Goal: Information Seeking & Learning: Learn about a topic

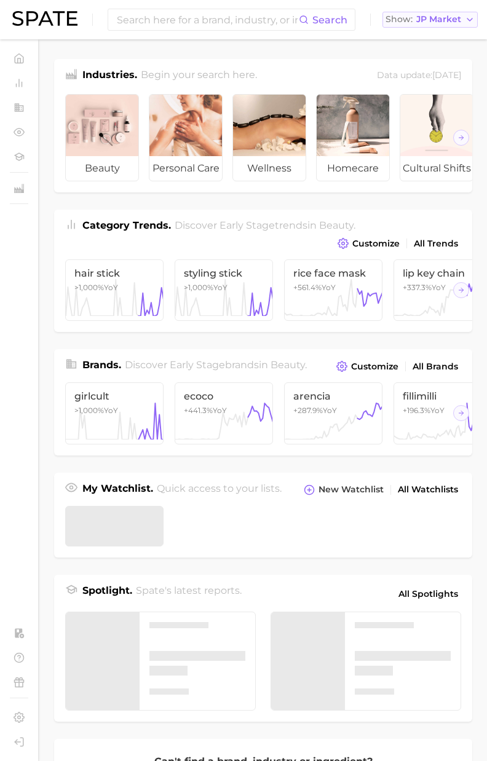
click at [434, 21] on span "JP Market" at bounding box center [438, 19] width 45 height 7
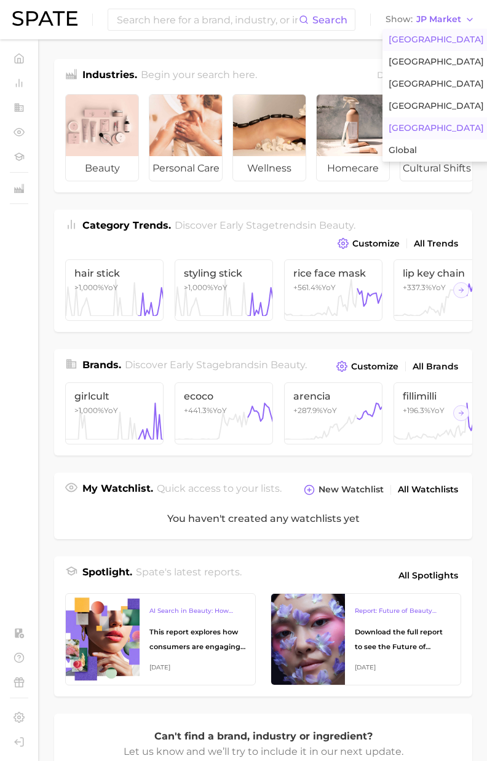
click at [430, 36] on span "[GEOGRAPHIC_DATA]" at bounding box center [435, 39] width 95 height 10
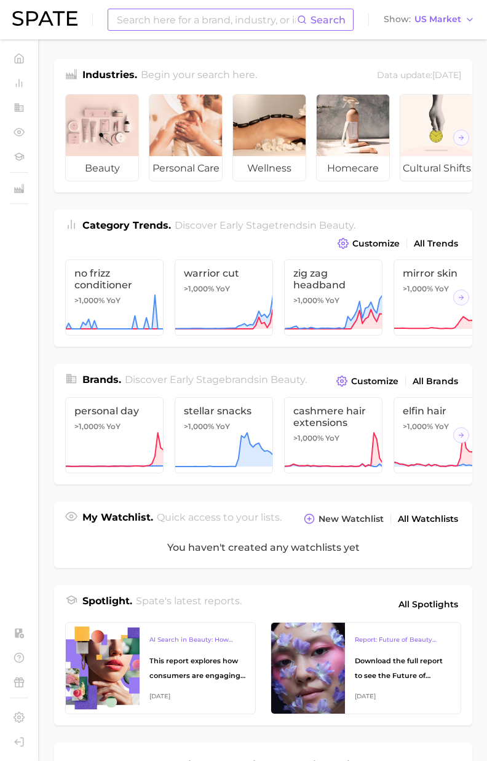
click at [280, 22] on input at bounding box center [205, 19] width 181 height 21
paste input "hot yoga"
paste input "vinyasa"
drag, startPoint x: 176, startPoint y: 19, endPoint x: 14, endPoint y: 12, distance: 163.0
click at [14, 12] on div "vinyasa yoga Search Show US Market" at bounding box center [243, 19] width 462 height 39
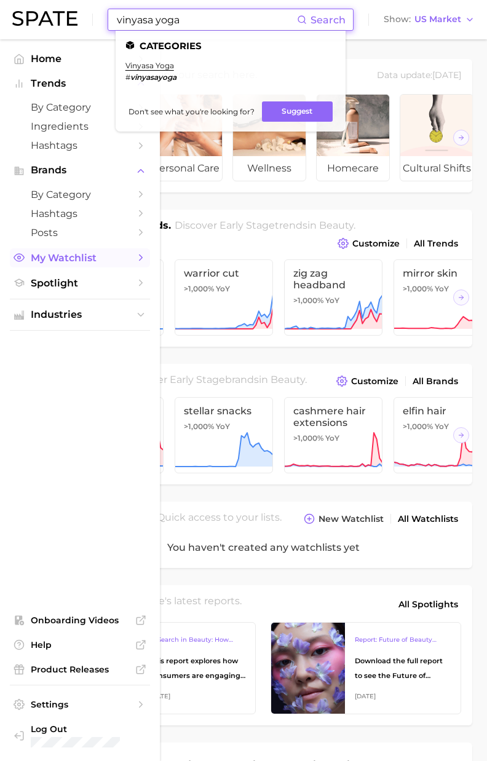
type input "vinyasa yoga"
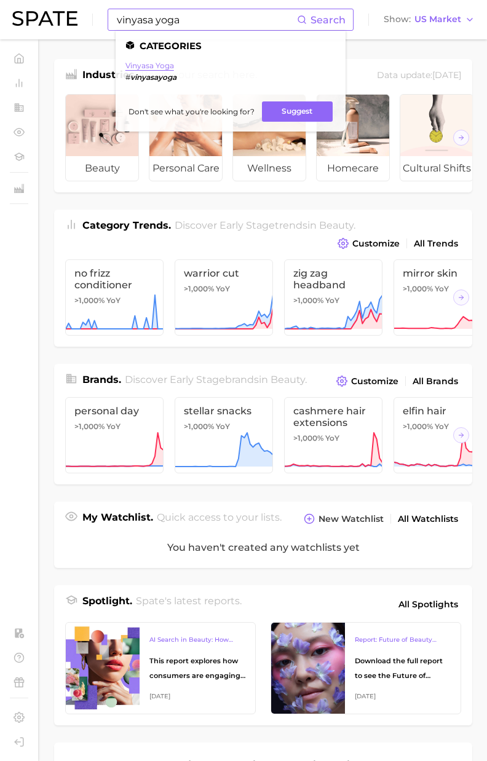
click at [160, 66] on link "vinyasa yoga" at bounding box center [149, 65] width 49 height 9
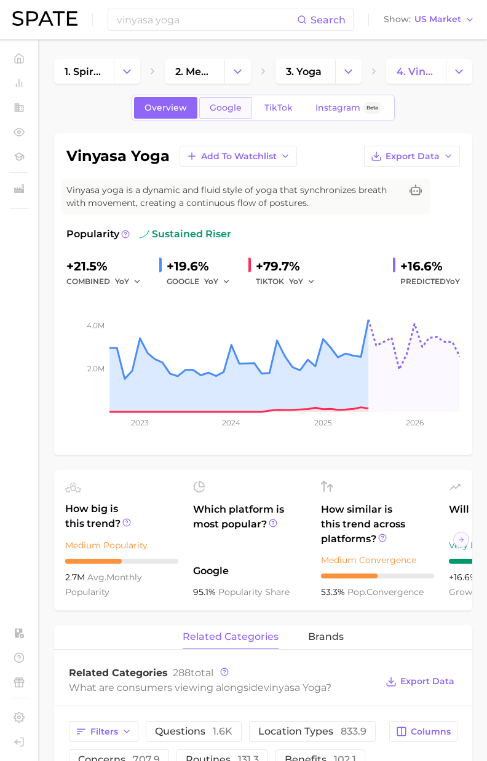
click at [220, 107] on span "Google" at bounding box center [225, 108] width 32 height 10
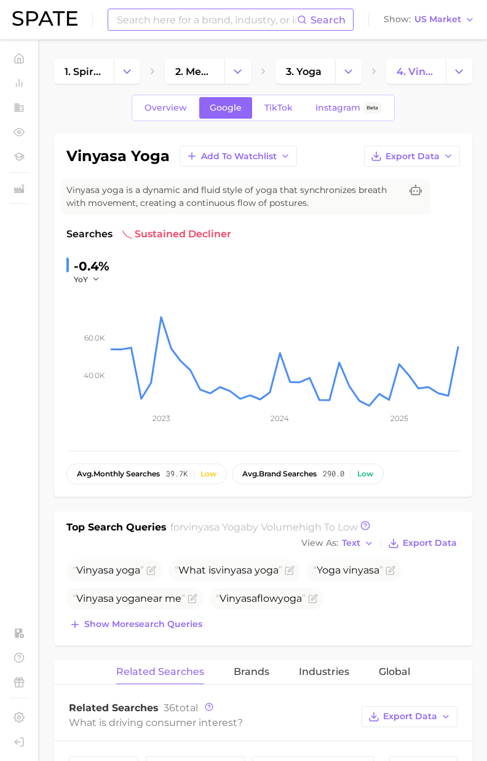
click at [139, 22] on input at bounding box center [205, 19] width 181 height 21
paste input "ashtanga yoga"
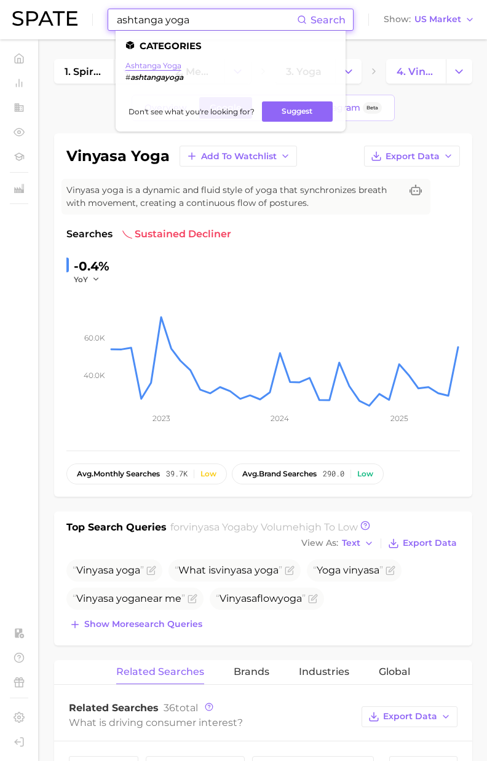
type input "ashtanga yoga"
click at [169, 64] on link "ashtanga yoga" at bounding box center [153, 65] width 56 height 9
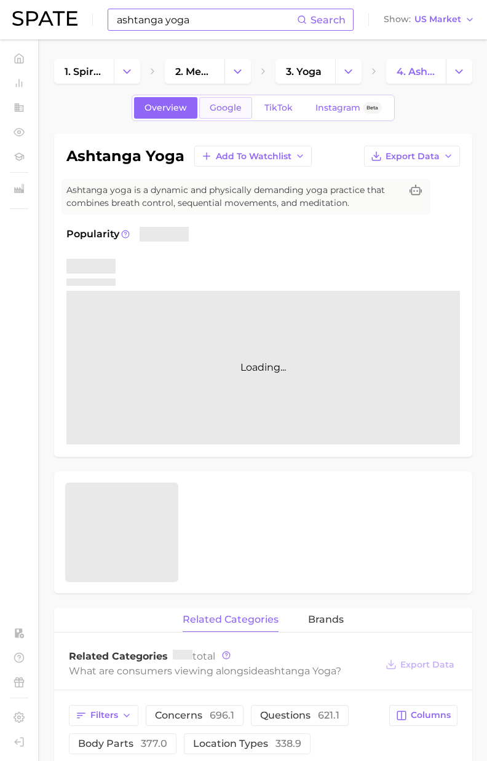
click at [211, 111] on span "Google" at bounding box center [225, 108] width 32 height 10
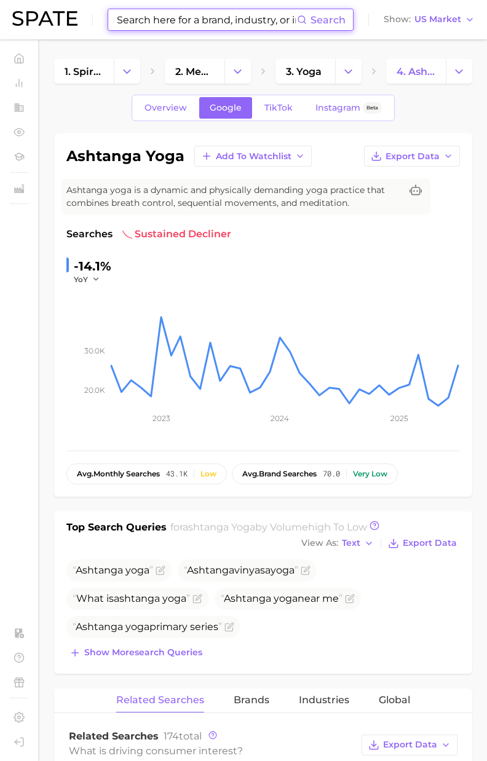
click at [145, 22] on input at bounding box center [205, 19] width 181 height 21
paste input "kundalini yoga"
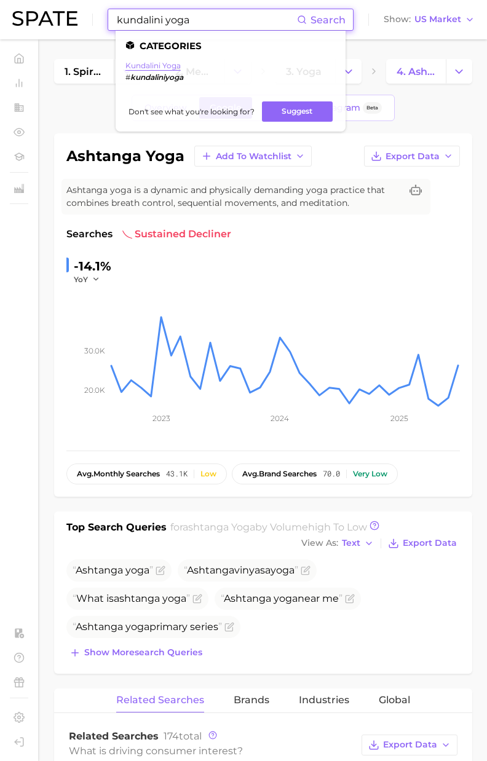
type input "kundalini yoga"
click at [169, 65] on link "kundalini yoga" at bounding box center [152, 65] width 55 height 9
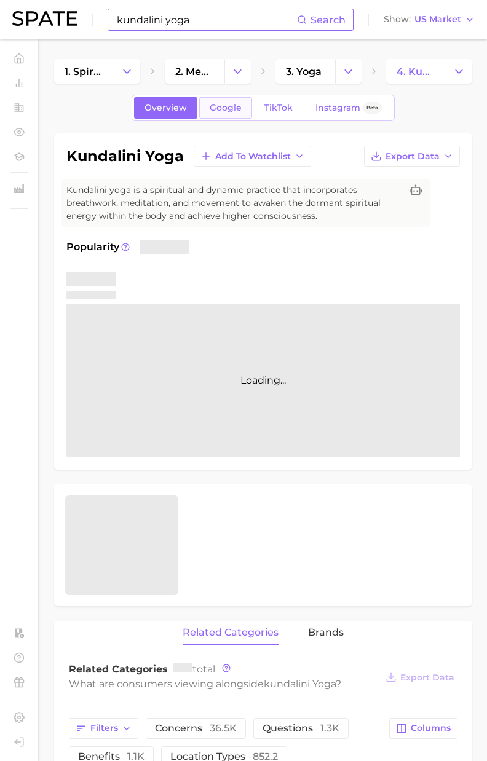
click at [229, 114] on link "Google" at bounding box center [225, 108] width 53 height 22
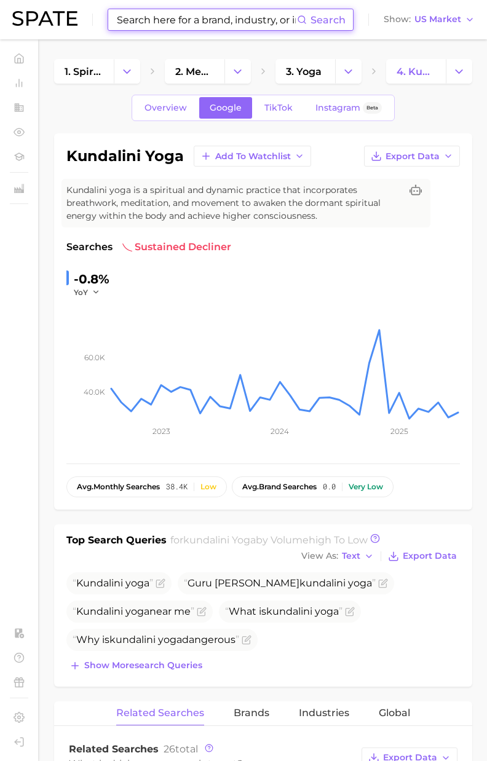
click at [156, 21] on input at bounding box center [205, 19] width 181 height 21
paste input "[PERSON_NAME] horoscope"
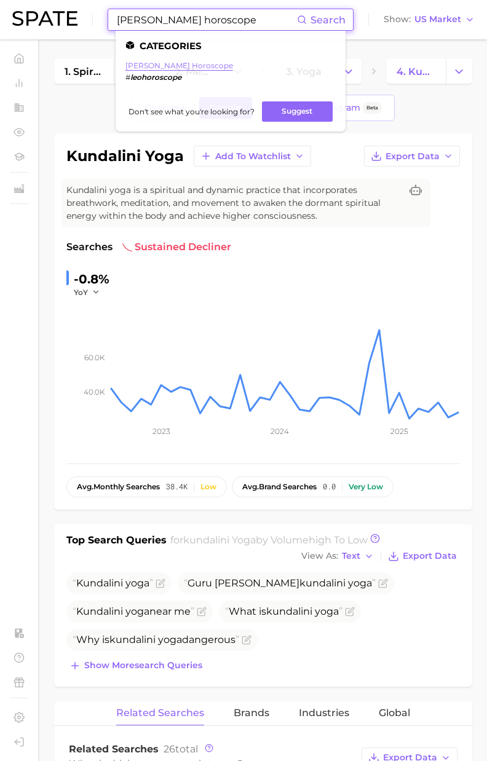
type input "[PERSON_NAME] horoscope"
click at [166, 65] on link "[PERSON_NAME] horoscope" at bounding box center [179, 65] width 108 height 9
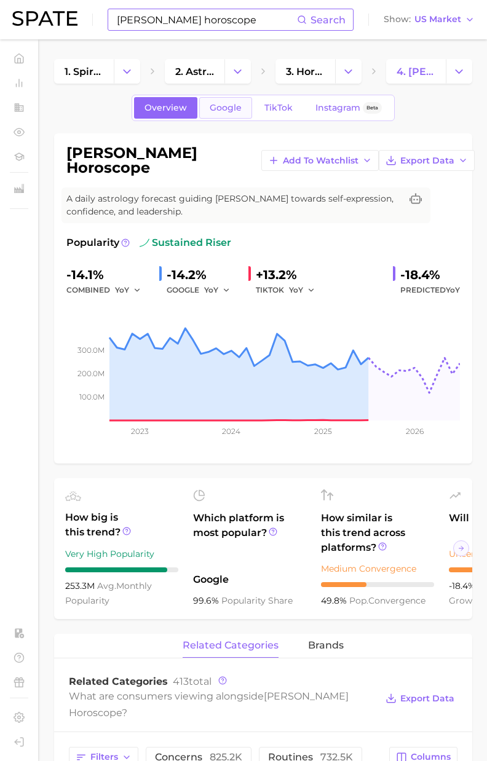
click at [235, 112] on span "Google" at bounding box center [225, 108] width 32 height 10
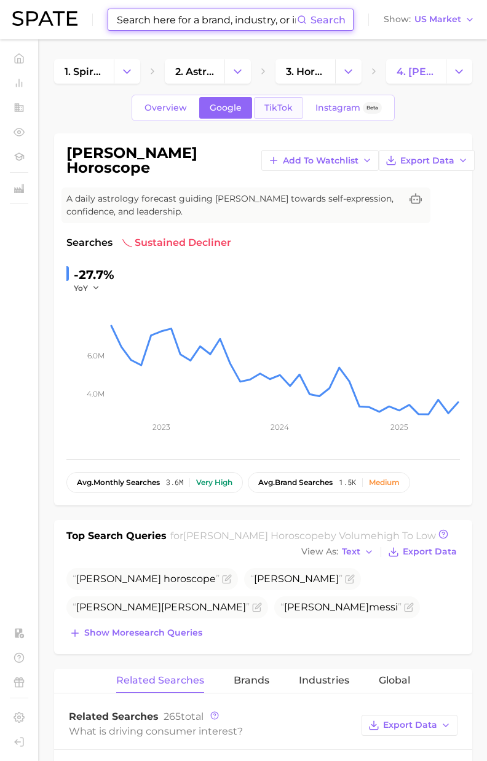
click at [276, 111] on span "TikTok" at bounding box center [278, 108] width 28 height 10
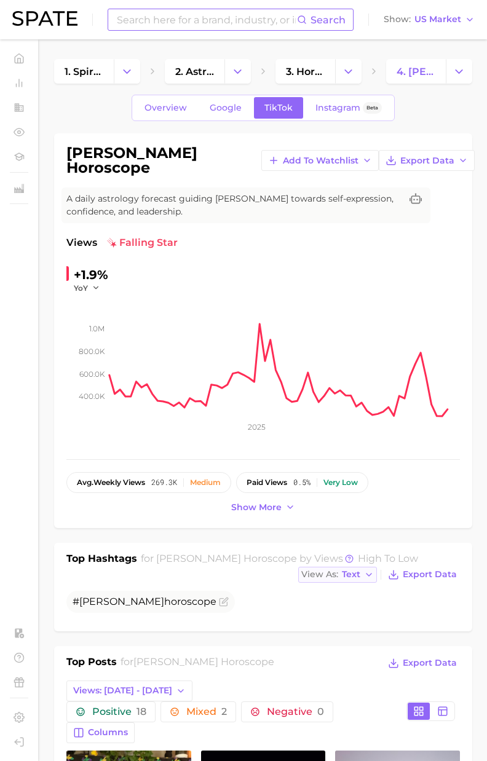
click at [356, 571] on button "View As Text" at bounding box center [337, 574] width 79 height 16
drag, startPoint x: 346, startPoint y: 607, endPoint x: 347, endPoint y: 615, distance: 8.1
click at [346, 607] on button "Table" at bounding box center [365, 617] width 135 height 22
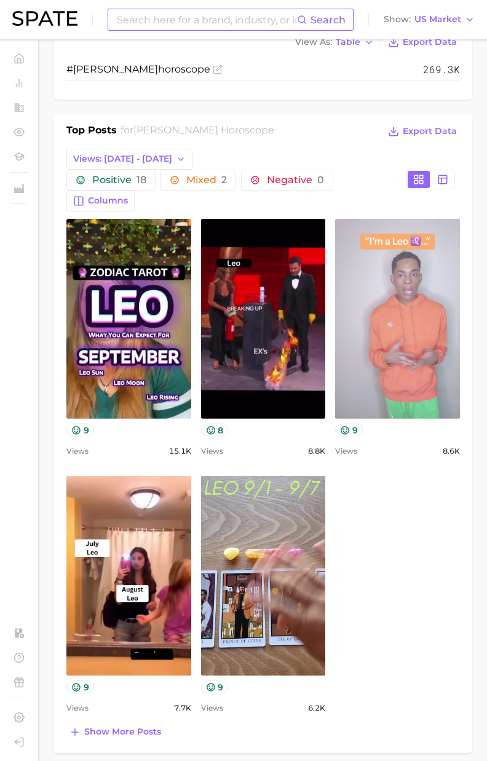
scroll to position [536, 0]
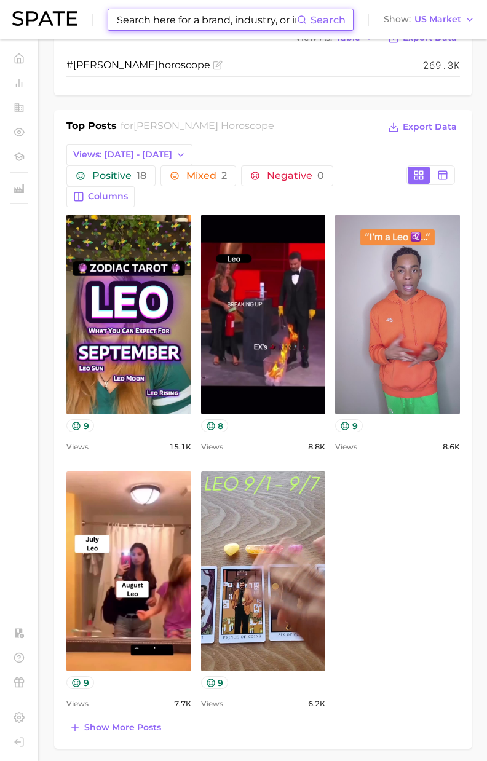
click at [162, 20] on input at bounding box center [205, 19] width 181 height 21
click at [160, 23] on input at bounding box center [205, 19] width 181 height 21
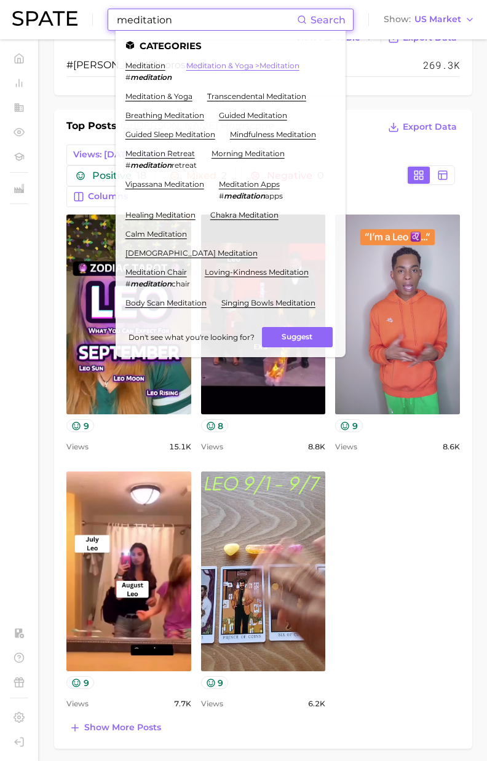
type input "meditation"
click at [245, 65] on link "meditation & yoga > meditation" at bounding box center [242, 65] width 113 height 9
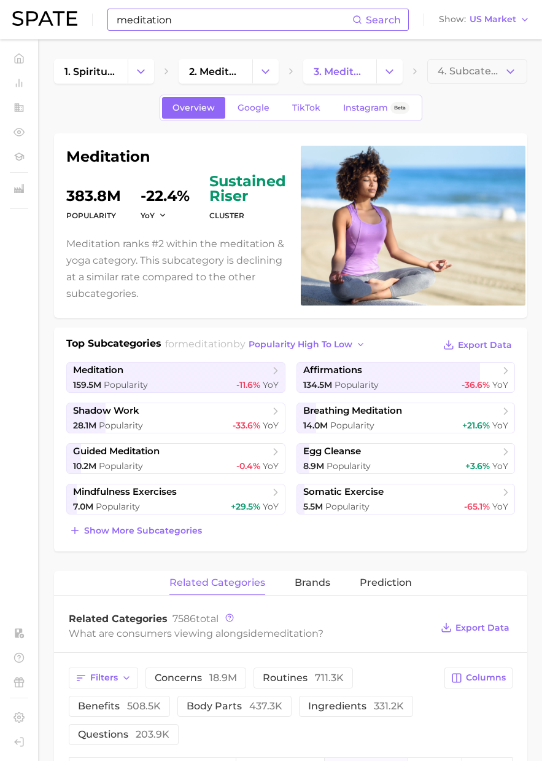
click at [130, 29] on input "meditation" at bounding box center [233, 19] width 237 height 21
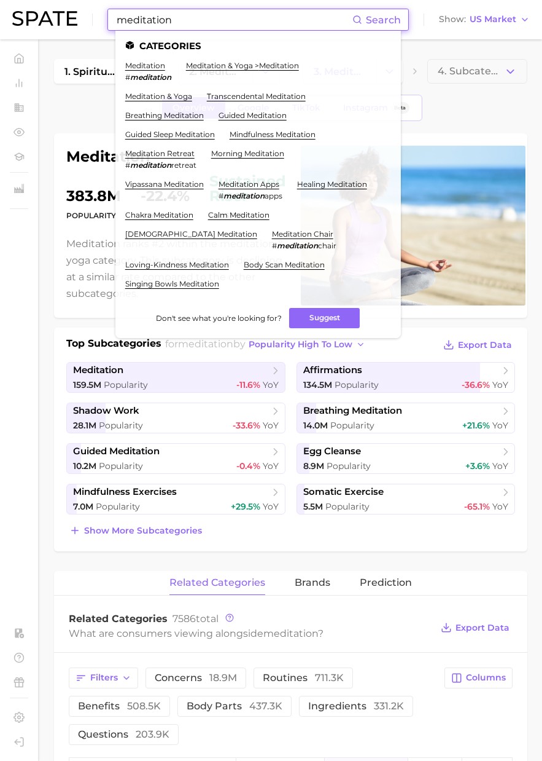
paste input "Sheet17"
drag, startPoint x: 181, startPoint y: 24, endPoint x: 15, endPoint y: 12, distance: 166.9
click at [15, 12] on div "Sheet17 Search Categories meditation # meditation meditation & yoga > meditatio…" at bounding box center [271, 19] width 518 height 39
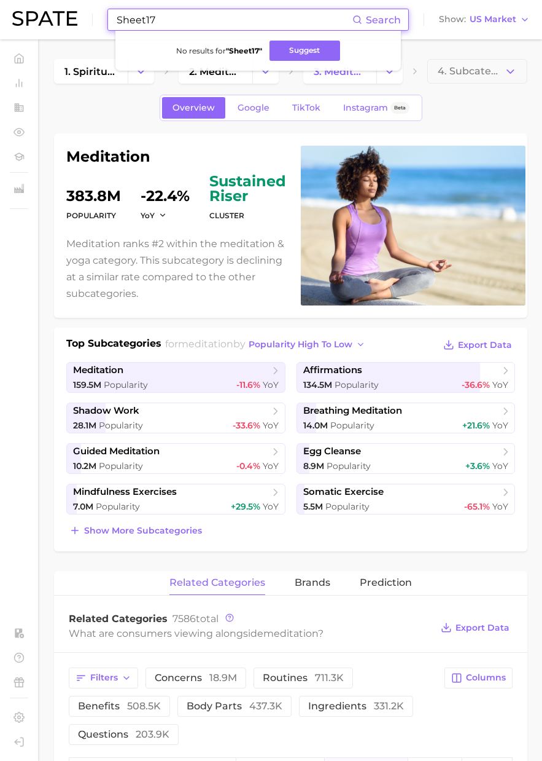
drag, startPoint x: 168, startPoint y: 18, endPoint x: 66, endPoint y: 10, distance: 102.9
click at [66, 10] on div "Sheet17 Search No results for " Sheet17 " Suggest Show US Market" at bounding box center [271, 19] width 518 height 39
paste input "fidget spinner"
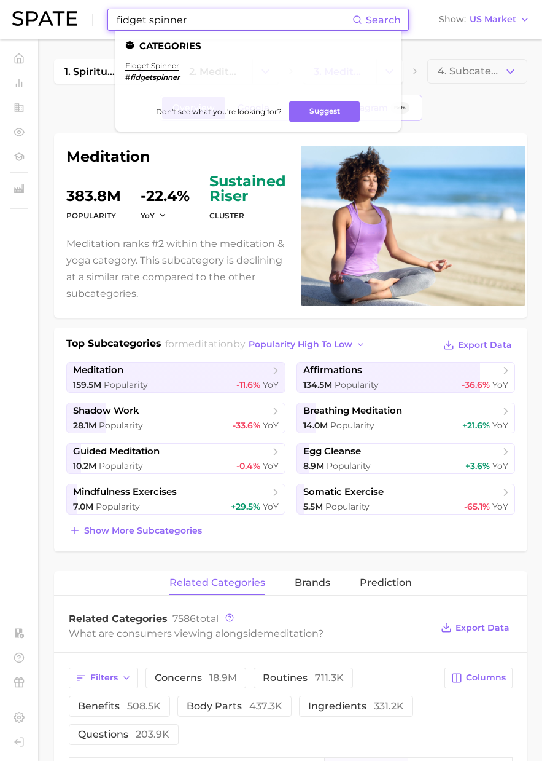
click at [156, 25] on input "fidget spinner" at bounding box center [233, 19] width 237 height 21
paste input "toys"
drag, startPoint x: 179, startPoint y: 18, endPoint x: 76, endPoint y: 22, distance: 103.3
click at [76, 22] on div "fidget toys Search Categories fidget spinner # fidgetspinner Don't see what you…" at bounding box center [271, 19] width 518 height 39
click at [182, 28] on input "fidget toys" at bounding box center [233, 19] width 237 height 21
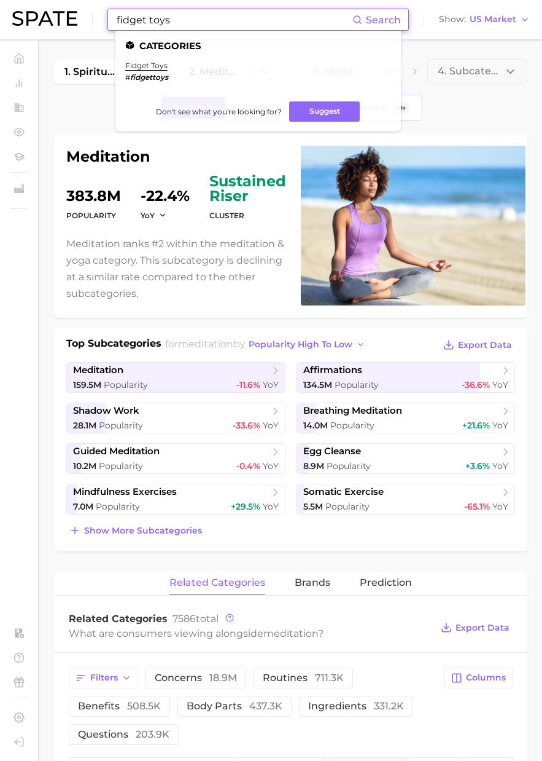
paste input "ring"
drag, startPoint x: 163, startPoint y: 22, endPoint x: 84, endPoint y: 18, distance: 79.3
click at [84, 18] on div "fidget ring Search Categories fidget toys # fidgettoys Don't see what you're lo…" at bounding box center [271, 19] width 518 height 39
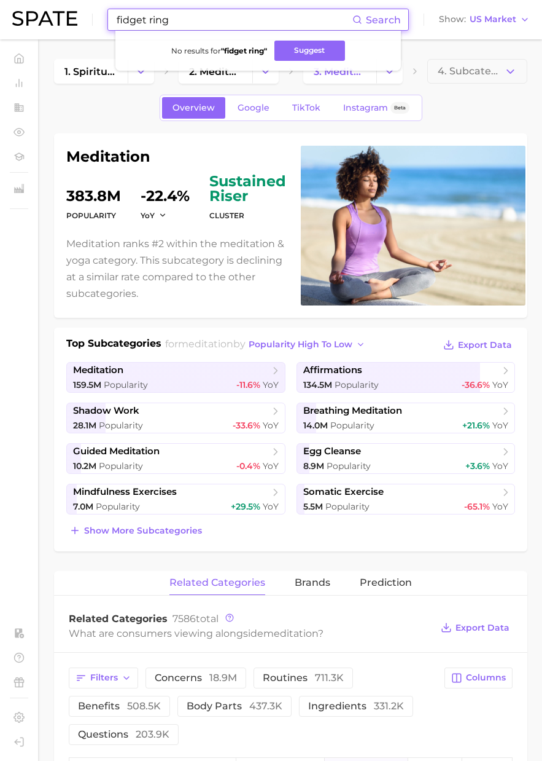
type input "fidget ring"
